Goal: Task Accomplishment & Management: Manage account settings

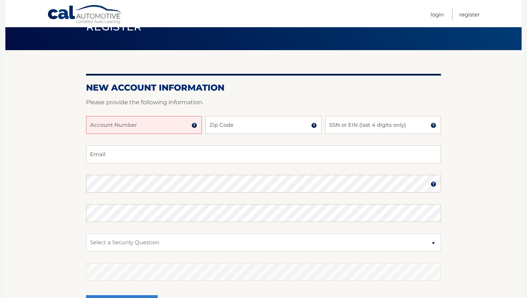
scroll to position [38, 0]
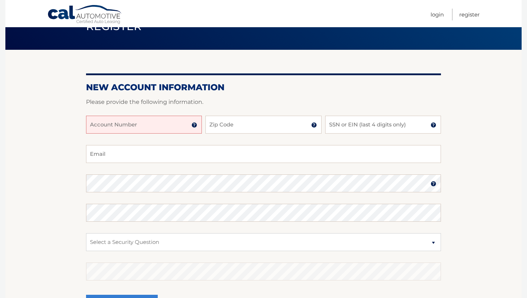
click at [171, 122] on input "Account Number" at bounding box center [144, 125] width 116 height 18
type input "44456027295"
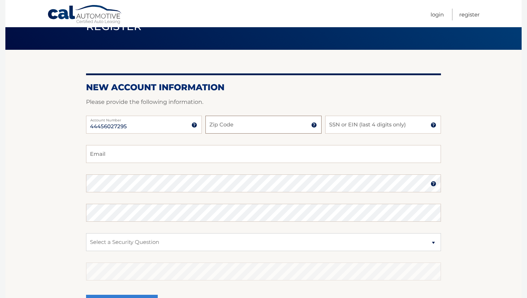
click at [255, 126] on input "Zip Code" at bounding box center [263, 125] width 116 height 18
type input "33160"
click at [342, 127] on input "SSN or EIN (last 4 digits only)" at bounding box center [383, 125] width 116 height 18
type input "0460"
click at [234, 153] on input "Email" at bounding box center [263, 154] width 355 height 18
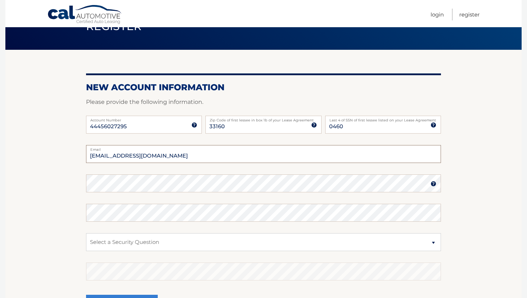
type input "nadiarubinov11@gmail.com"
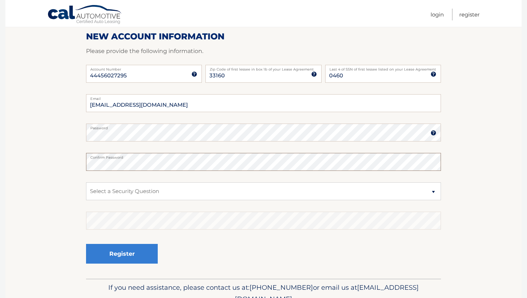
scroll to position [110, 0]
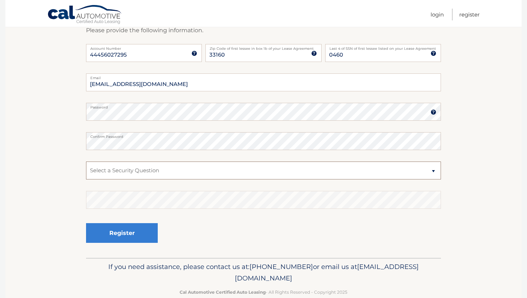
click at [294, 171] on select "Select a Security Question What was the name of your elementary school? What is…" at bounding box center [263, 171] width 355 height 18
select select "2"
click at [86, 162] on select "Select a Security Question What was the name of your elementary school? What is…" at bounding box center [263, 171] width 355 height 18
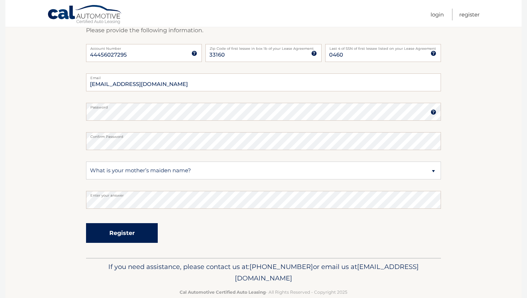
click at [121, 231] on button "Register" at bounding box center [122, 233] width 72 height 20
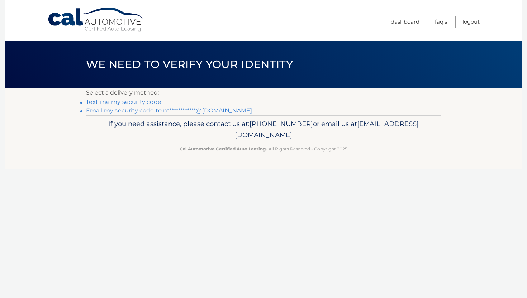
click at [146, 109] on link "**********" at bounding box center [169, 110] width 166 height 7
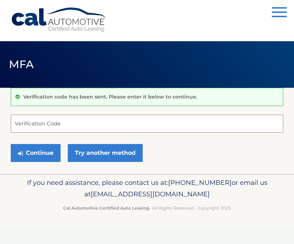
click at [78, 121] on input "Verification Code" at bounding box center [147, 124] width 272 height 18
paste input "646057"
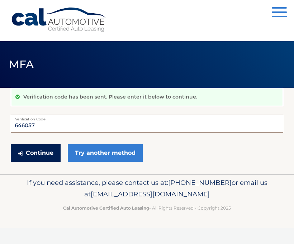
type input "646057"
click at [43, 152] on button "Continue" at bounding box center [36, 153] width 50 height 18
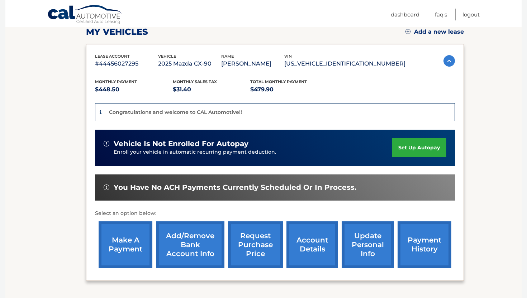
scroll to position [114, 0]
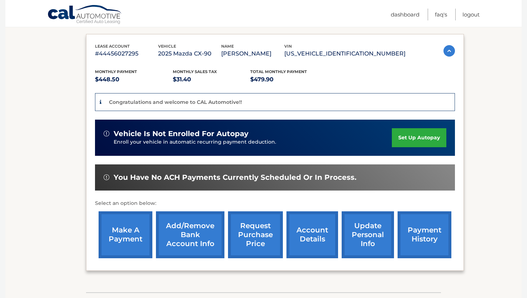
click at [293, 138] on link "set up autopay" at bounding box center [419, 137] width 54 height 19
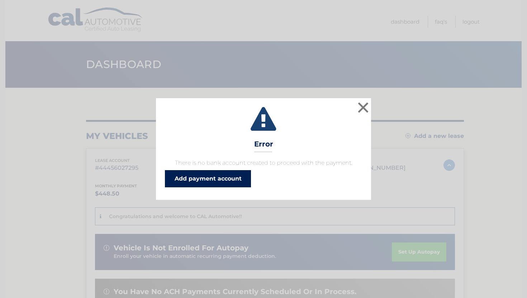
click at [209, 176] on link "Add payment account" at bounding box center [208, 178] width 86 height 17
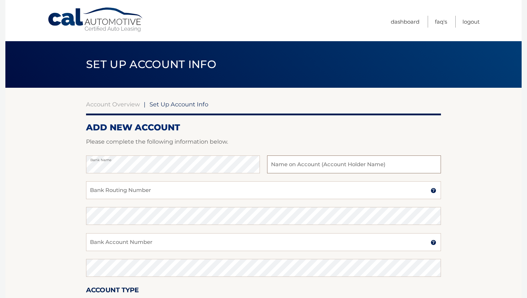
click at [319, 166] on input "text" at bounding box center [354, 164] width 174 height 18
type input "[PERSON_NAME]"
click at [150, 185] on input "Bank Routing Number" at bounding box center [263, 190] width 355 height 18
type input "026009593"
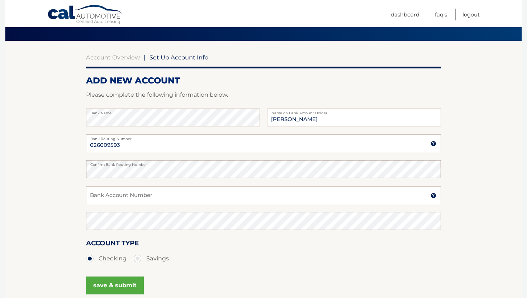
scroll to position [51, 0]
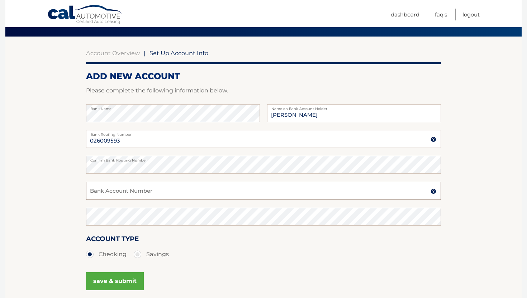
click at [111, 191] on input "Bank Account Number" at bounding box center [263, 191] width 355 height 18
type input "000266208245"
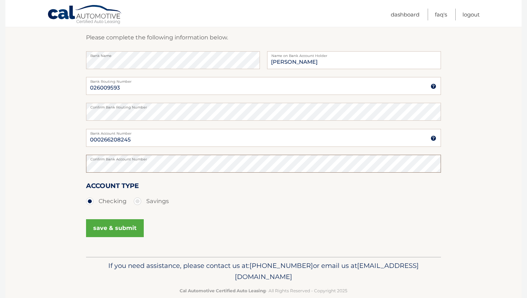
scroll to position [108, 0]
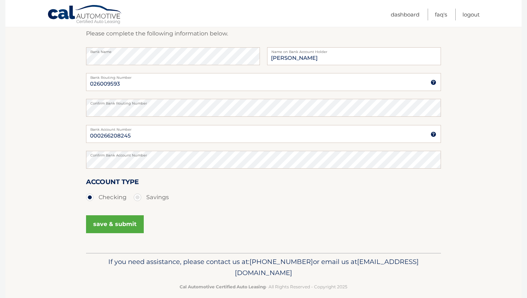
click at [95, 230] on button "save & submit" at bounding box center [115, 224] width 58 height 18
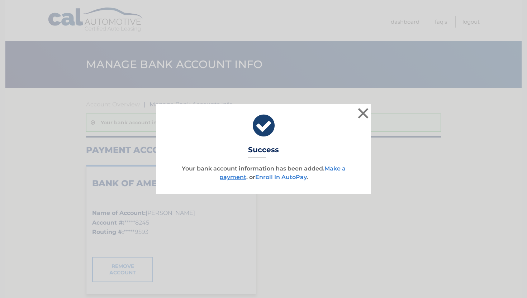
click at [288, 177] on link "Enroll In AutoPay" at bounding box center [280, 177] width 51 height 7
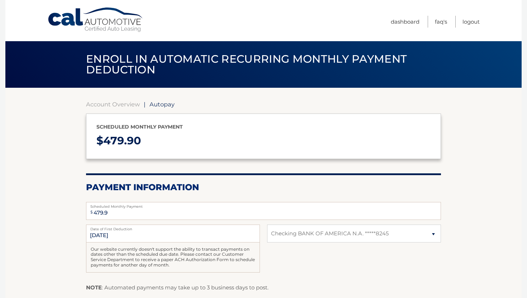
select select "NWI3MTFjZTktYjdiZi00NDFlLWIzMGItMDQ2NWQ0MjgyNjdm"
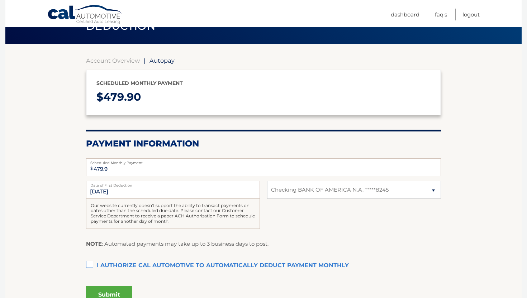
scroll to position [47, 0]
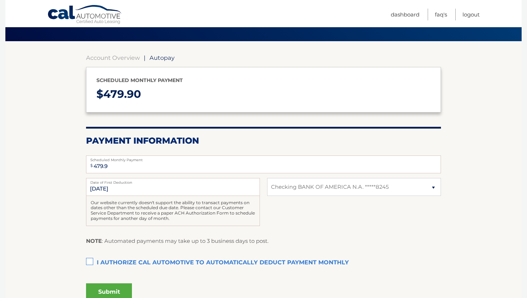
click at [90, 263] on label "I authorize cal automotive to automatically deduct payment monthly This checkbo…" at bounding box center [263, 263] width 355 height 14
click at [0, 0] on input "I authorize cal automotive to automatically deduct payment monthly This checkbo…" at bounding box center [0, 0] width 0 height 0
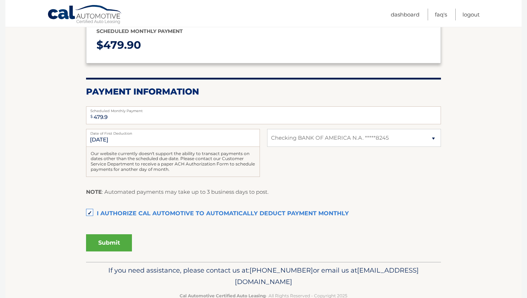
scroll to position [101, 0]
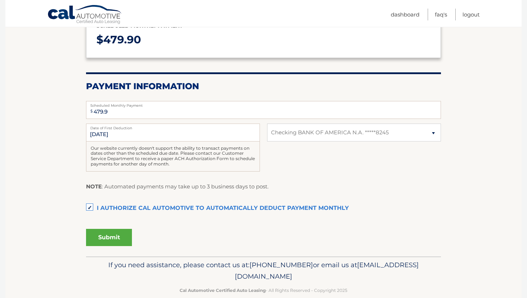
click at [102, 239] on button "Submit" at bounding box center [109, 237] width 46 height 17
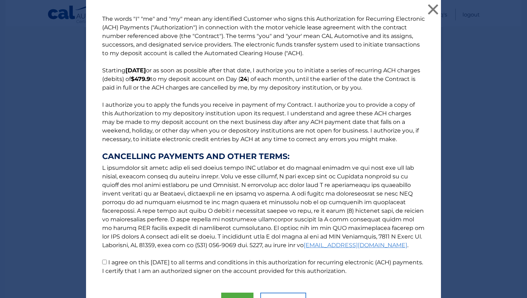
scroll to position [40, 0]
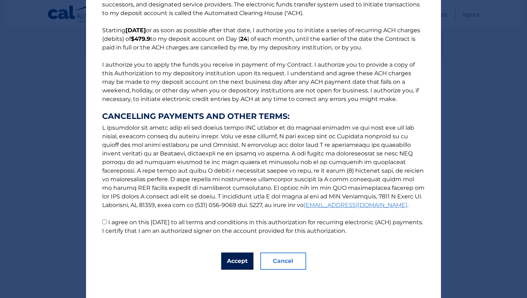
click at [239, 262] on button "Accept" at bounding box center [237, 261] width 32 height 17
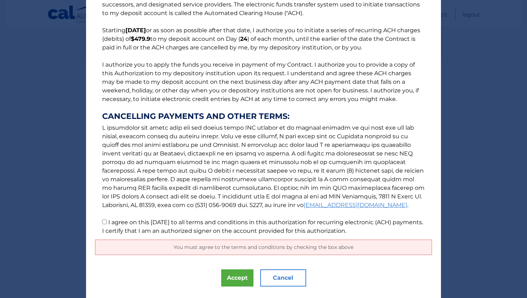
click at [103, 221] on input "I agree on this 10/15/2025 to all terms and conditions in this authorization fo…" at bounding box center [104, 222] width 5 height 5
checkbox input "true"
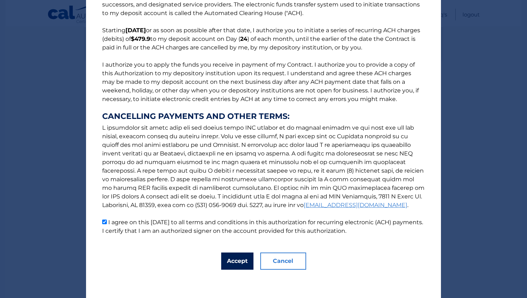
click at [238, 263] on button "Accept" at bounding box center [237, 261] width 32 height 17
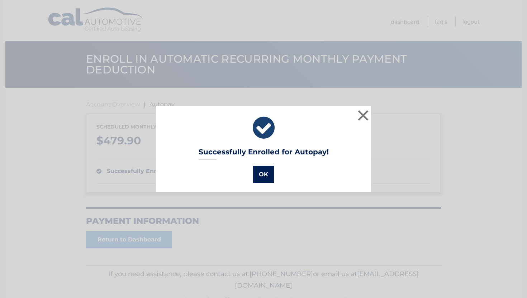
click at [267, 175] on button "OK" at bounding box center [263, 174] width 21 height 17
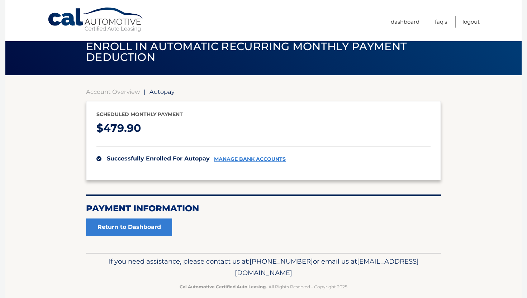
scroll to position [22, 0]
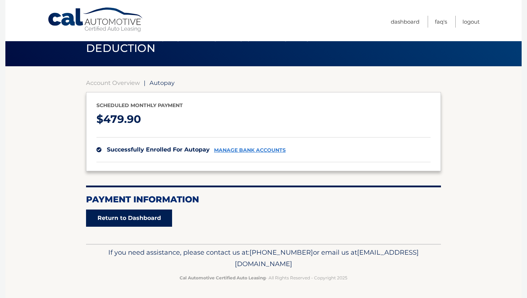
click at [153, 216] on link "Return to Dashboard" at bounding box center [129, 218] width 86 height 17
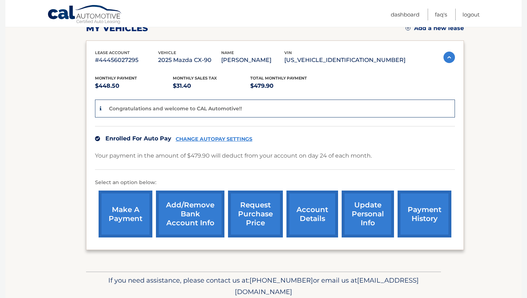
scroll to position [135, 0]
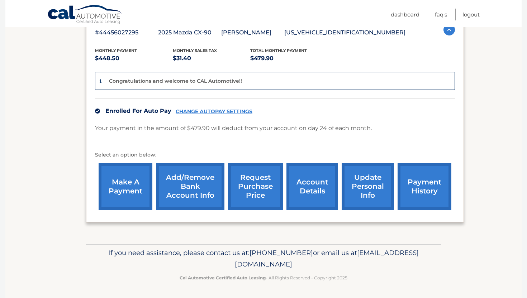
click at [304, 192] on link "account details" at bounding box center [312, 186] width 52 height 47
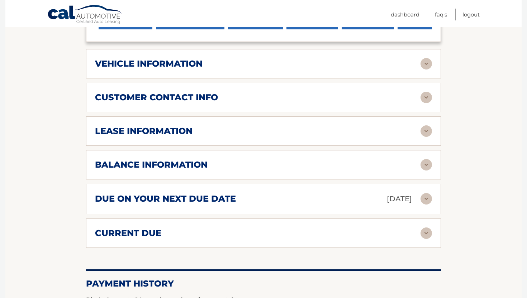
scroll to position [298, 0]
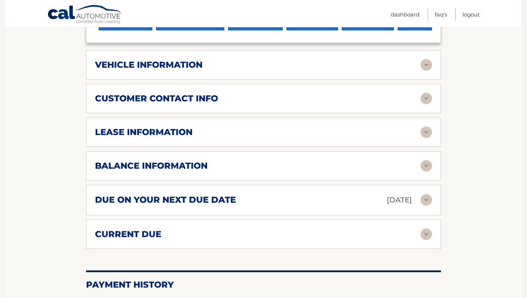
click at [427, 133] on img at bounding box center [425, 131] width 11 height 11
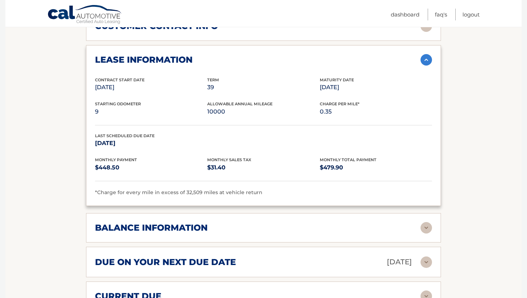
scroll to position [379, 0]
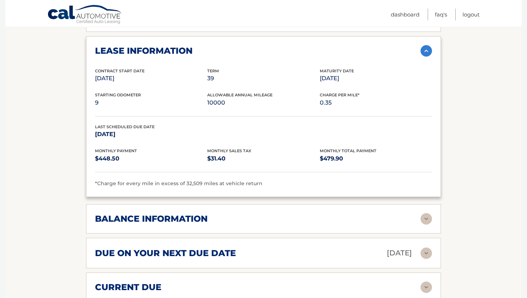
click at [422, 217] on img at bounding box center [425, 218] width 11 height 11
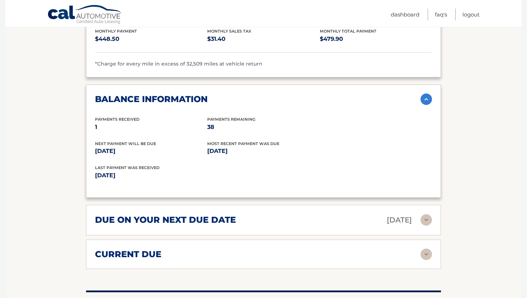
scroll to position [499, 0]
click at [422, 209] on div "due on your next due date Oct 24, 2025 Late Charges $0.00 Miscellaneous Charges…" at bounding box center [263, 220] width 355 height 30
click at [428, 219] on img at bounding box center [425, 219] width 11 height 11
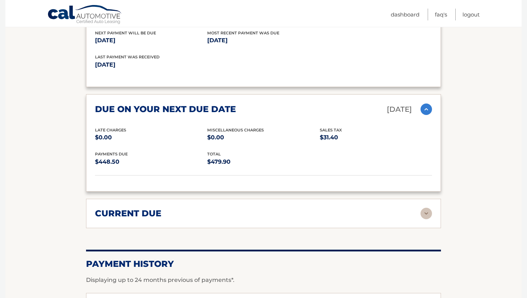
scroll to position [625, 0]
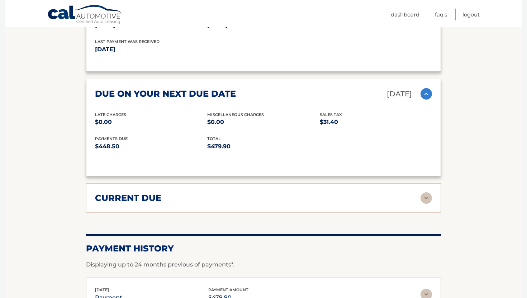
click at [419, 193] on div "current due" at bounding box center [257, 198] width 325 height 11
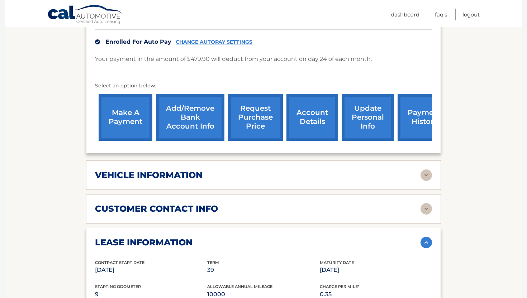
scroll to position [187, 0]
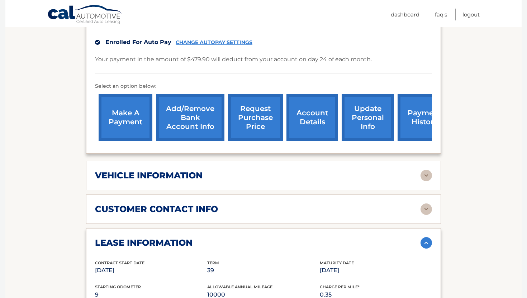
click at [430, 212] on img at bounding box center [425, 209] width 11 height 11
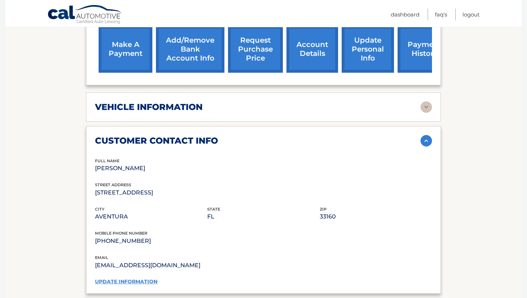
scroll to position [244, 0]
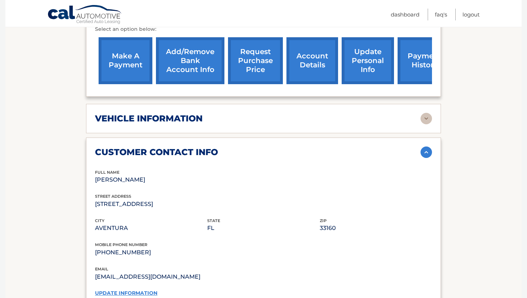
click at [421, 120] on img at bounding box center [425, 118] width 11 height 11
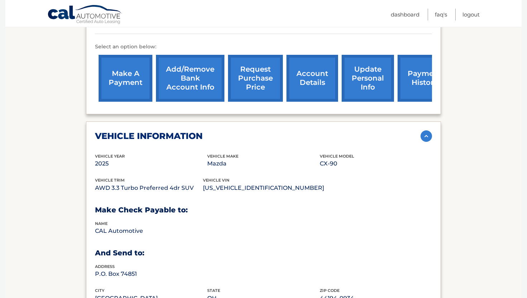
scroll to position [0, 0]
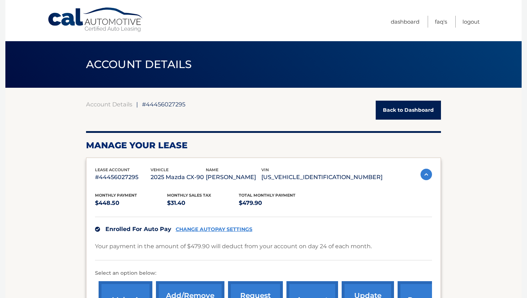
click at [407, 113] on link "Back to Dashboard" at bounding box center [407, 110] width 65 height 19
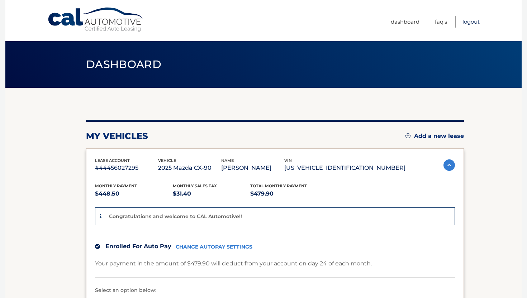
click at [470, 20] on link "Logout" at bounding box center [470, 22] width 17 height 12
